Goal: Use online tool/utility: Utilize a website feature to perform a specific function

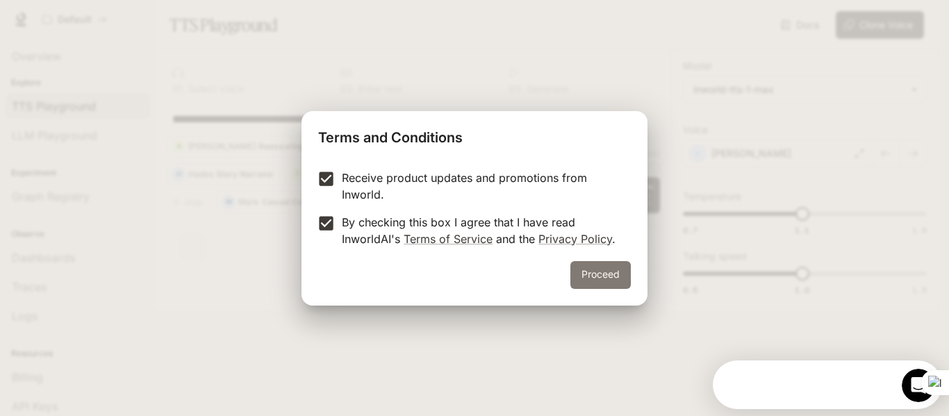
click at [583, 275] on button "Proceed" at bounding box center [601, 275] width 60 height 28
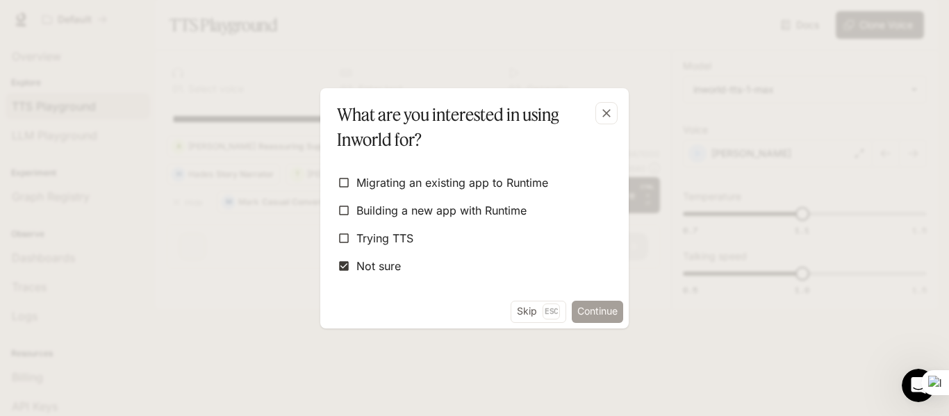
click at [596, 321] on button "Continue" at bounding box center [597, 312] width 51 height 22
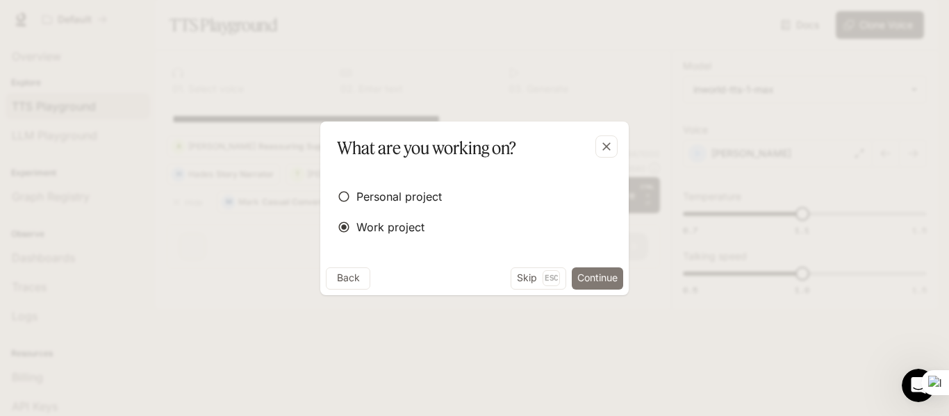
click at [591, 281] on button "Continue" at bounding box center [597, 279] width 51 height 22
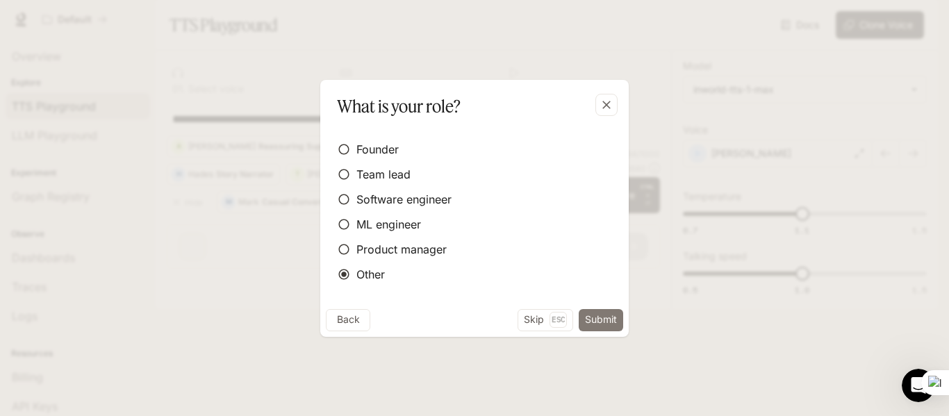
click at [618, 326] on button "Submit" at bounding box center [601, 320] width 44 height 22
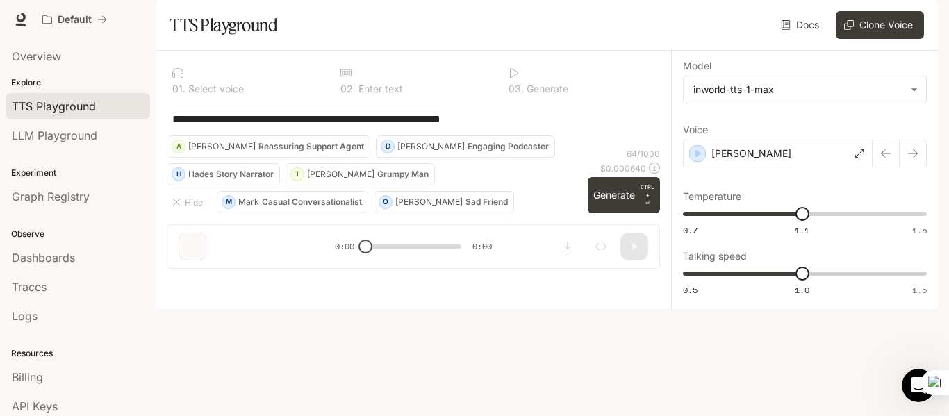
click at [214, 94] on p "Select voice" at bounding box center [215, 89] width 58 height 10
click at [174, 78] on icon at bounding box center [177, 73] width 11 height 10
click at [883, 158] on icon "button" at bounding box center [886, 153] width 10 height 8
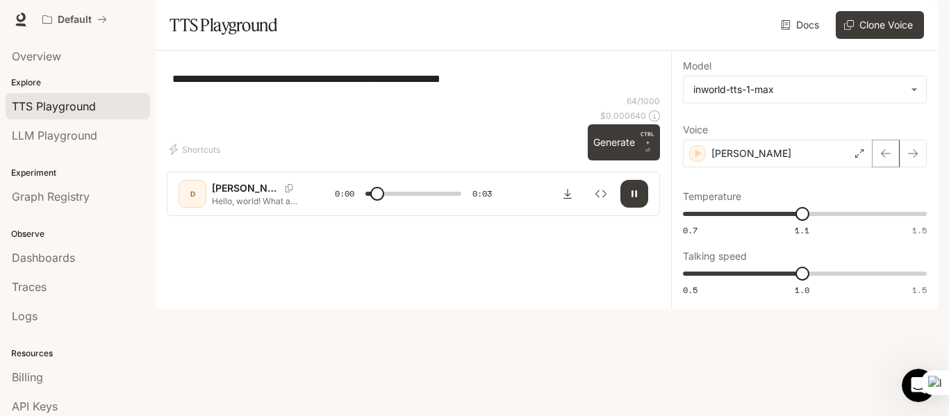
click at [883, 158] on icon "button" at bounding box center [886, 153] width 10 height 8
drag, startPoint x: 885, startPoint y: 221, endPoint x: 559, endPoint y: 306, distance: 337.5
click at [559, 222] on div at bounding box center [414, 180] width 334 height 83
click at [396, 204] on span at bounding box center [413, 193] width 95 height 21
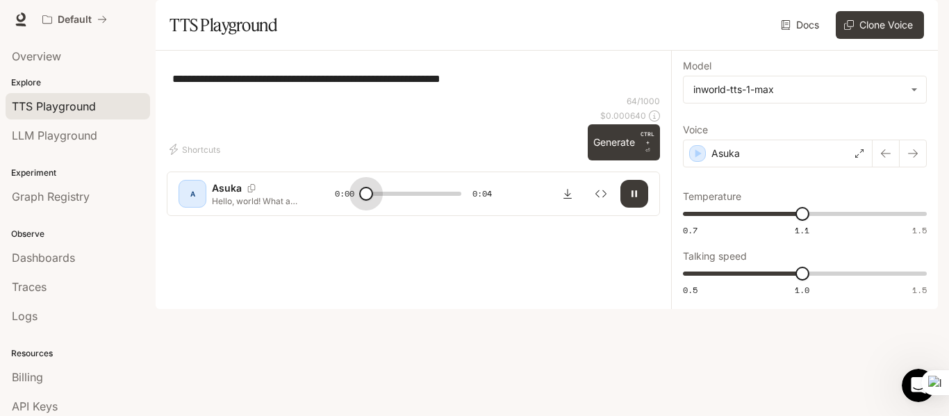
drag, startPoint x: 396, startPoint y: 368, endPoint x: 364, endPoint y: 375, distance: 32.7
click at [364, 201] on span at bounding box center [366, 194] width 14 height 14
type input "*"
